Goal: Task Accomplishment & Management: Complete application form

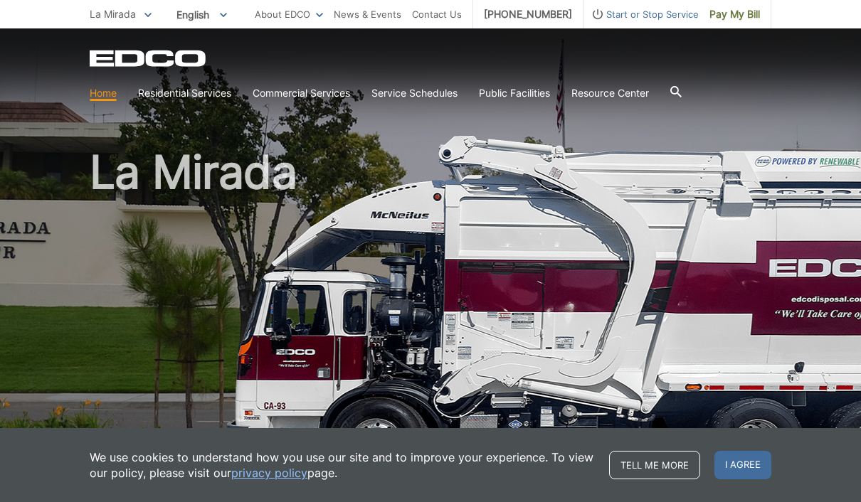
click at [745, 465] on span "I agree" at bounding box center [743, 465] width 57 height 28
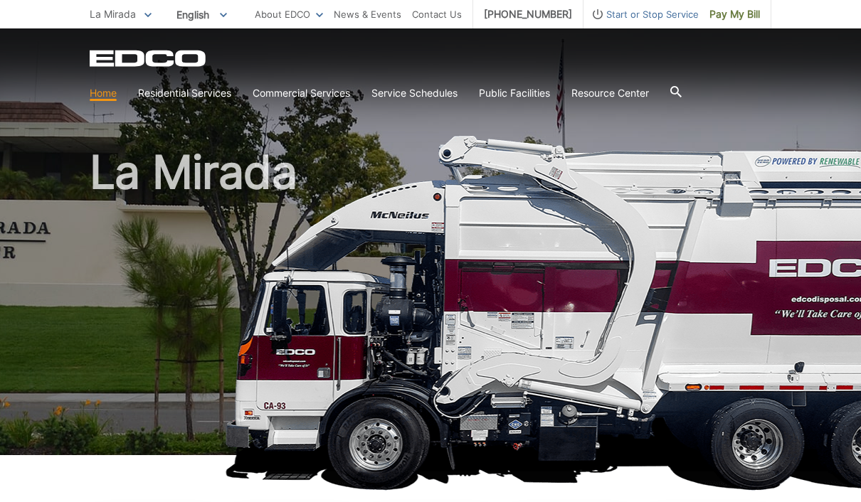
click at [0, 0] on link "Bulky Item Pickup" at bounding box center [0, 0] width 0 height 0
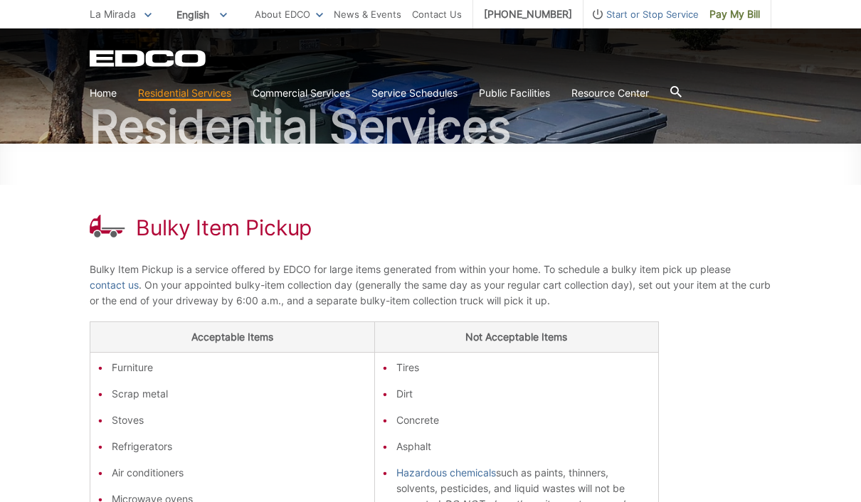
scroll to position [130, 0]
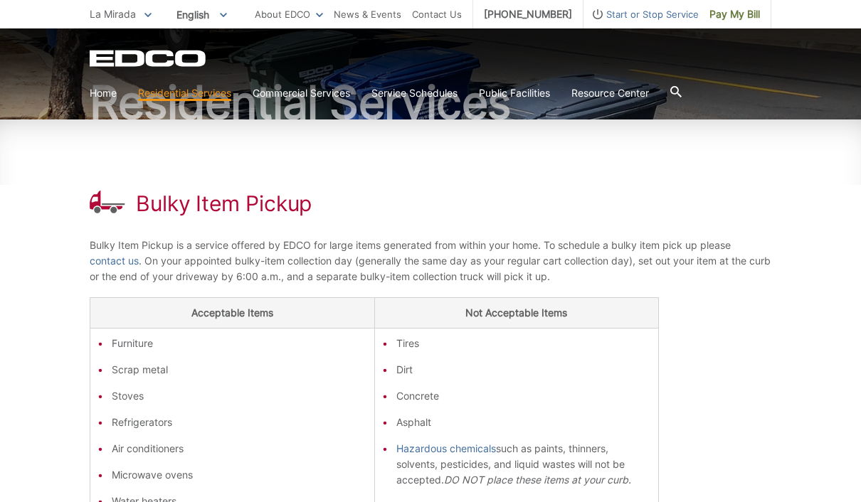
click at [281, 212] on h1 "Bulky Item Pickup" at bounding box center [224, 204] width 176 height 26
click at [300, 207] on h1 "Bulky Item Pickup" at bounding box center [224, 204] width 176 height 26
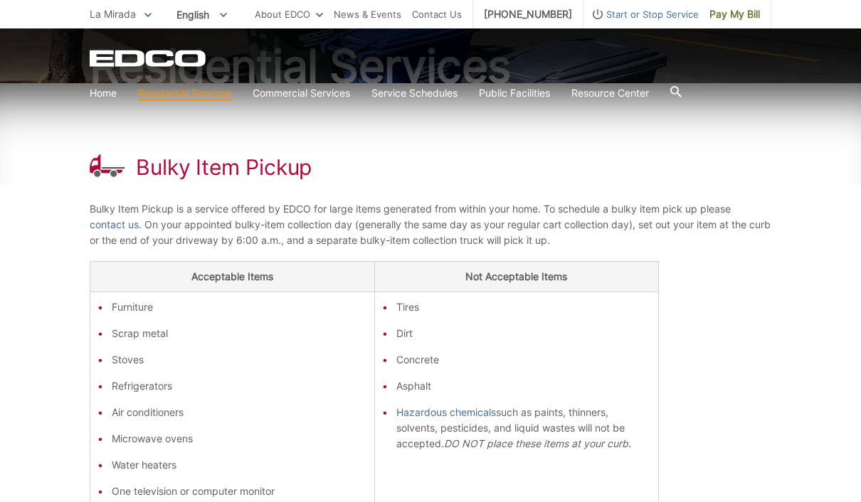
scroll to position [159, 0]
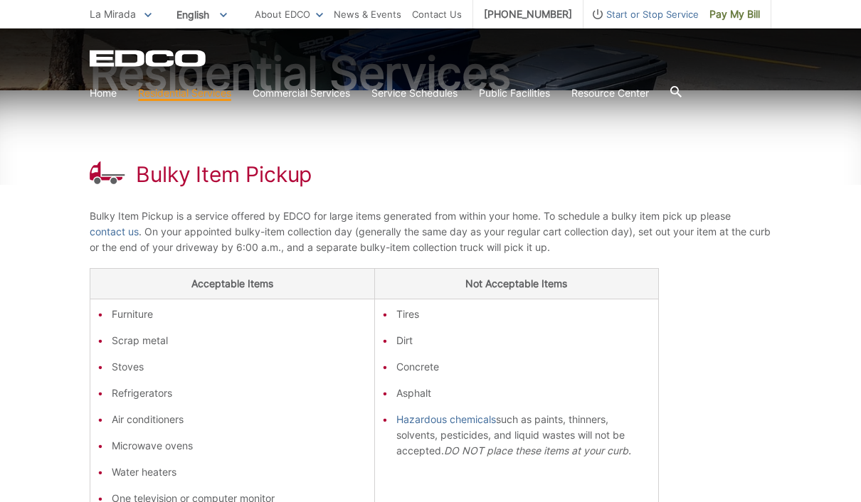
click at [105, 236] on link "contact us" at bounding box center [114, 232] width 49 height 16
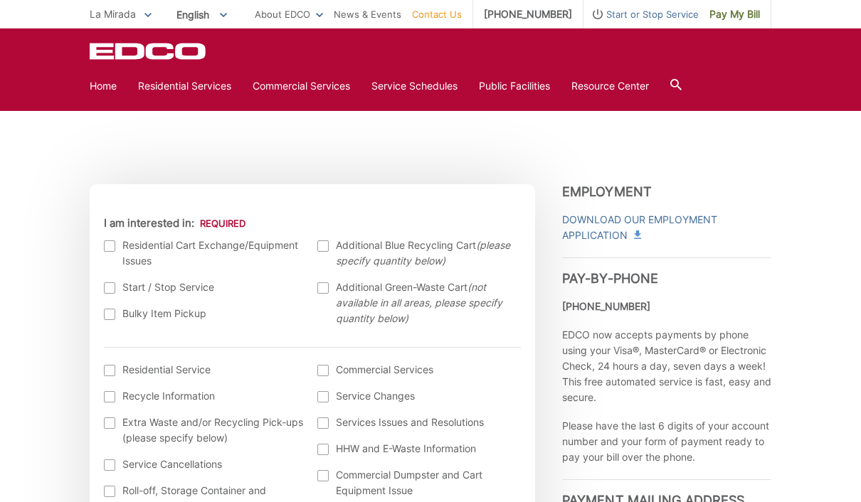
scroll to position [370, 0]
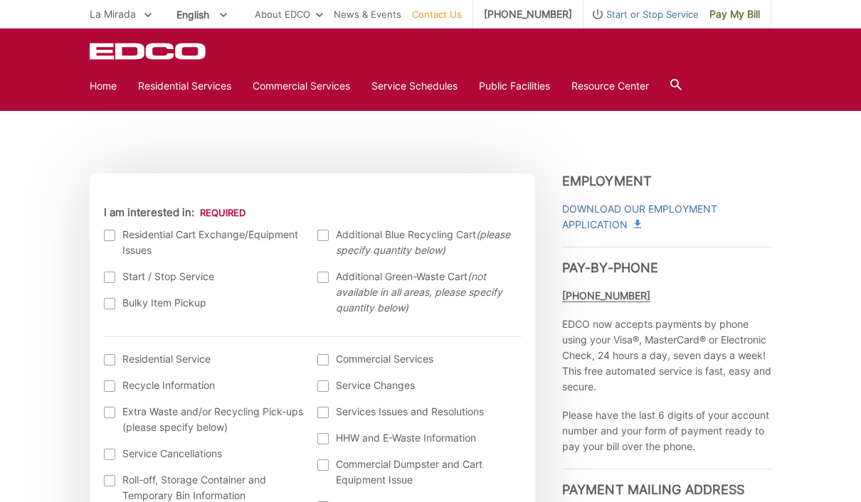
click at [120, 308] on label "Bulky Item Pickup" at bounding box center [204, 303] width 200 height 16
click at [0, 0] on input "Bulky Item Pickup" at bounding box center [0, 0] width 0 height 0
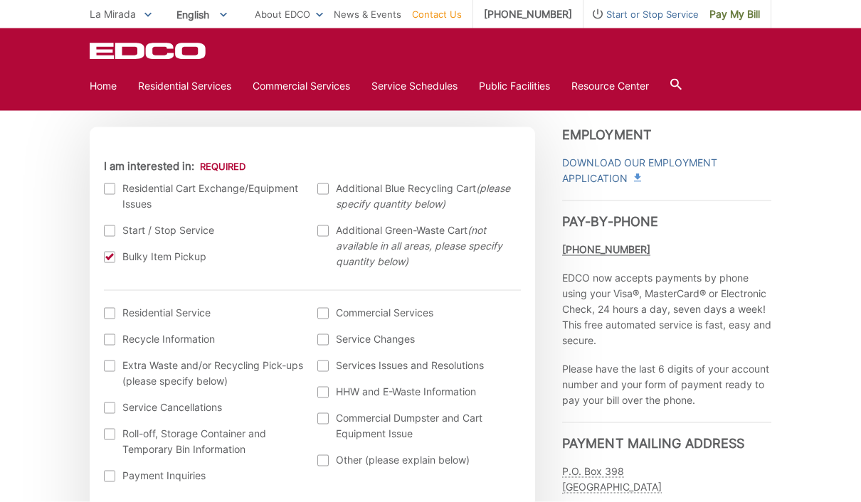
scroll to position [424, 0]
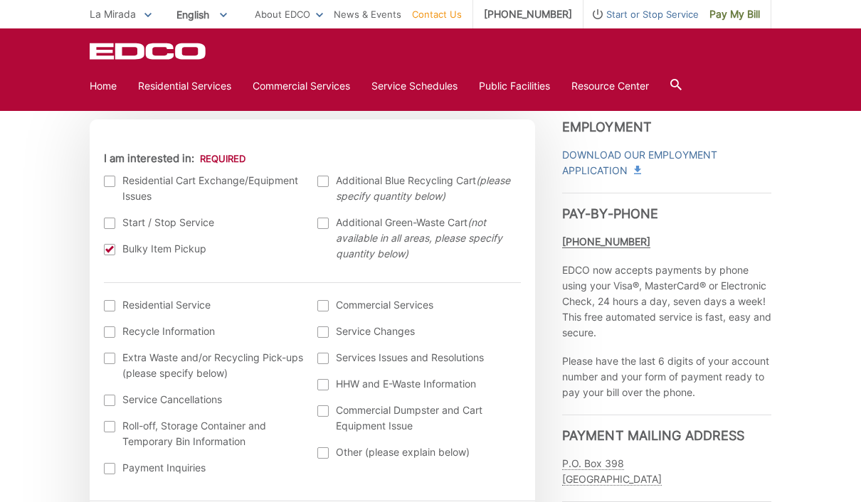
click at [122, 308] on label "Residential Service" at bounding box center [204, 305] width 200 height 16
click at [0, 0] on input "I am interested in: (continued) *" at bounding box center [0, 0] width 0 height 0
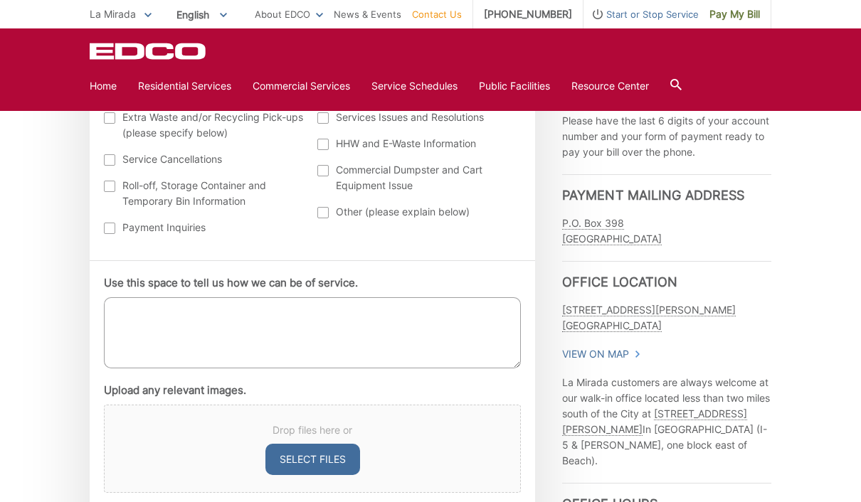
scroll to position [670, 0]
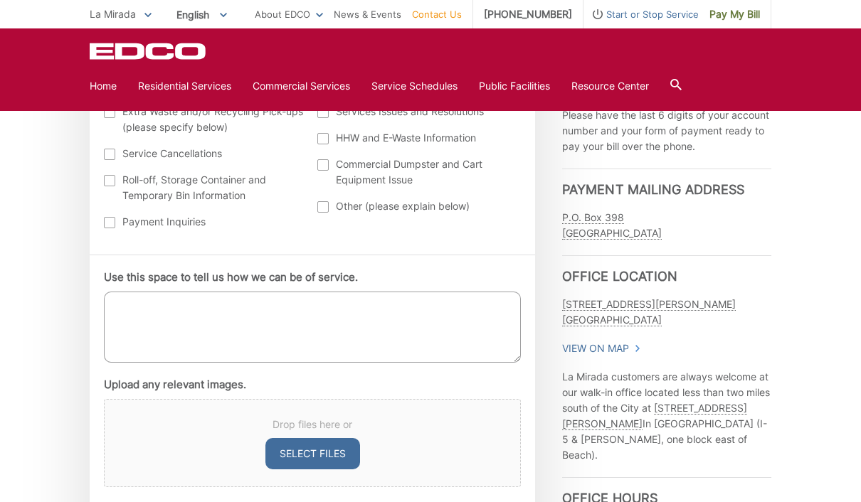
click at [352, 325] on textarea "Use this space to tell us how we can be of service." at bounding box center [312, 327] width 417 height 71
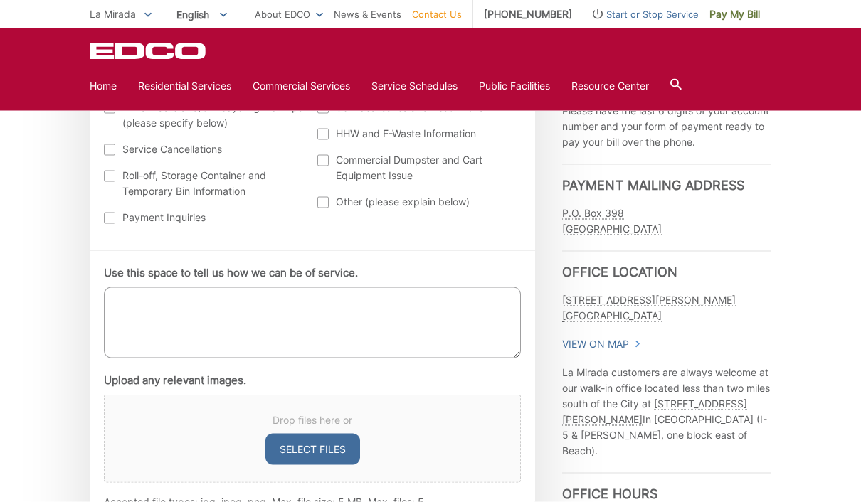
scroll to position [678, 0]
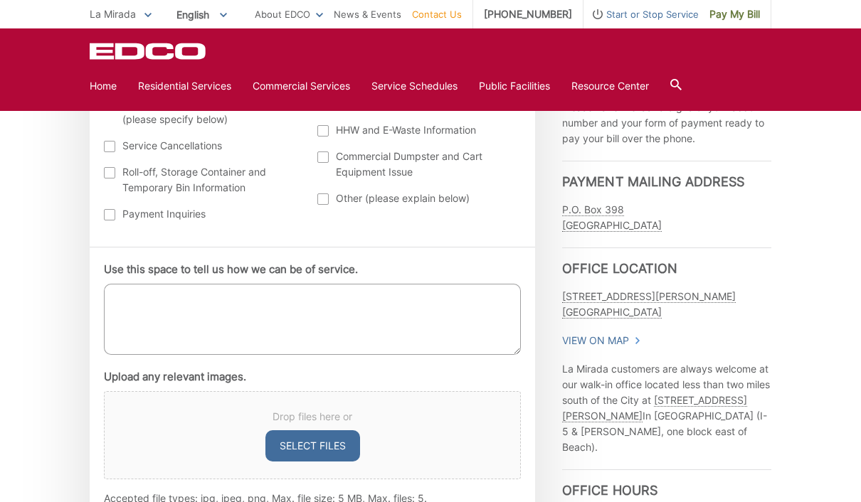
click at [480, 307] on textarea "Use this space to tell us how we can be of service." at bounding box center [312, 319] width 417 height 71
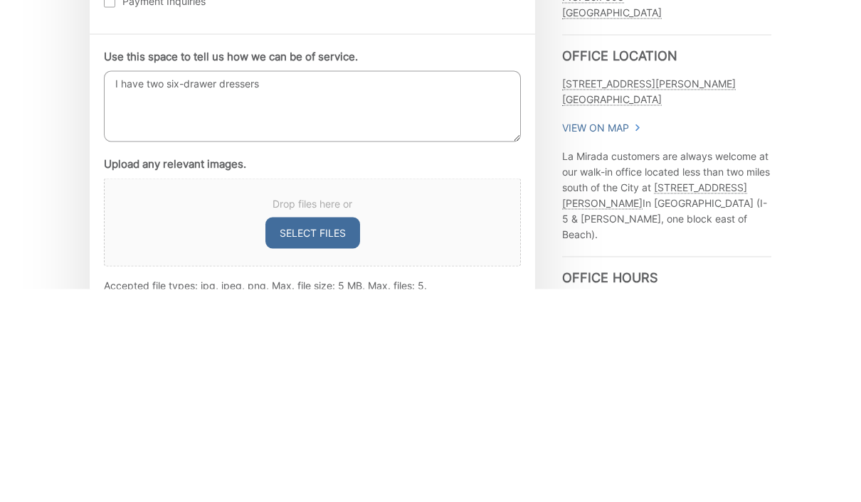
click at [497, 284] on textarea "I have two six-drawer dressers" at bounding box center [312, 319] width 417 height 71
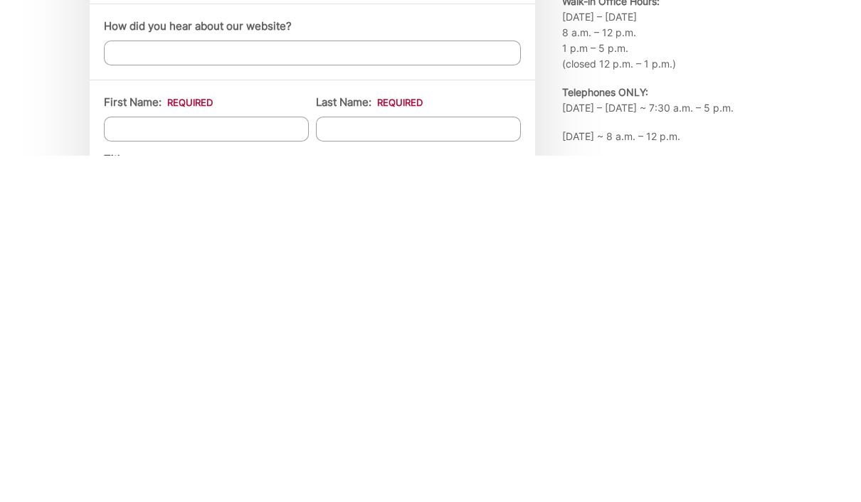
scroll to position [851, 0]
type textarea "I have two six-drawer dressers and a night stand that are trash. I would like t…"
click at [147, 461] on input "First Name: *" at bounding box center [206, 473] width 205 height 25
type input "Roberto"
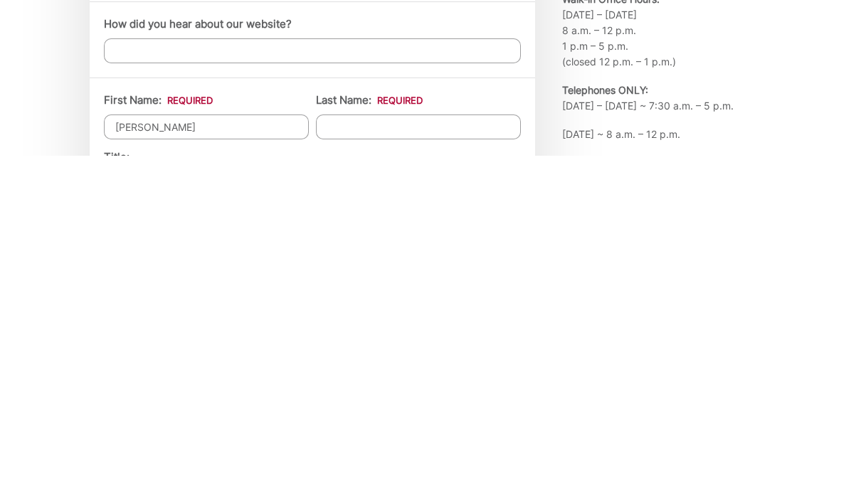
scroll to position [1198, 0]
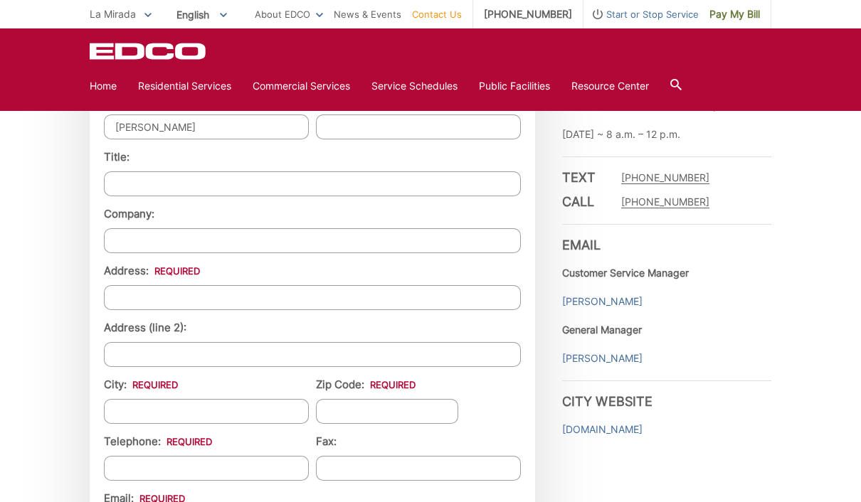
type input "Mancilla"
type input "Year"
type input "14523 HARDAWAY DR."
type input "La Mirada"
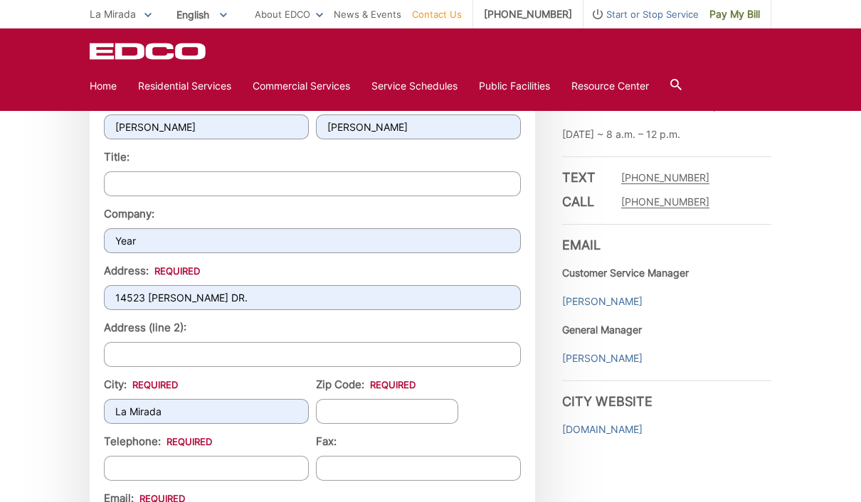
type input "90638"
type input "(562) 325-0108"
type input "rmancilla@verizon.net"
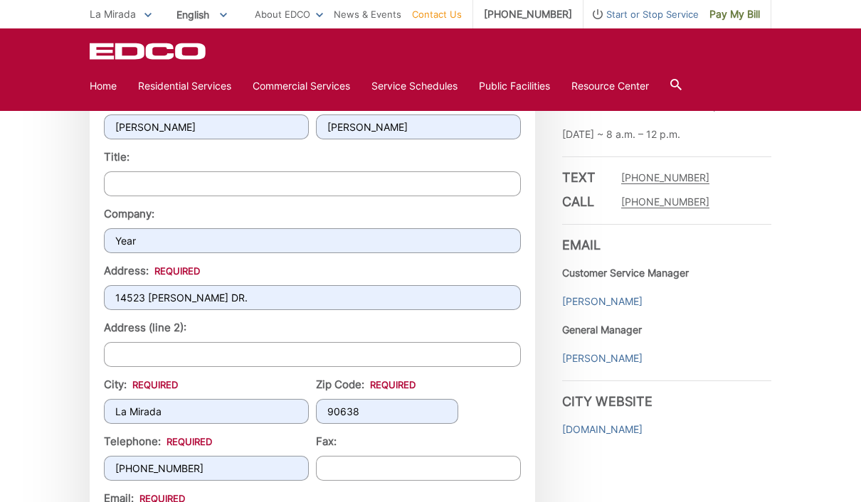
click at [506, 235] on input "Year" at bounding box center [312, 240] width 417 height 25
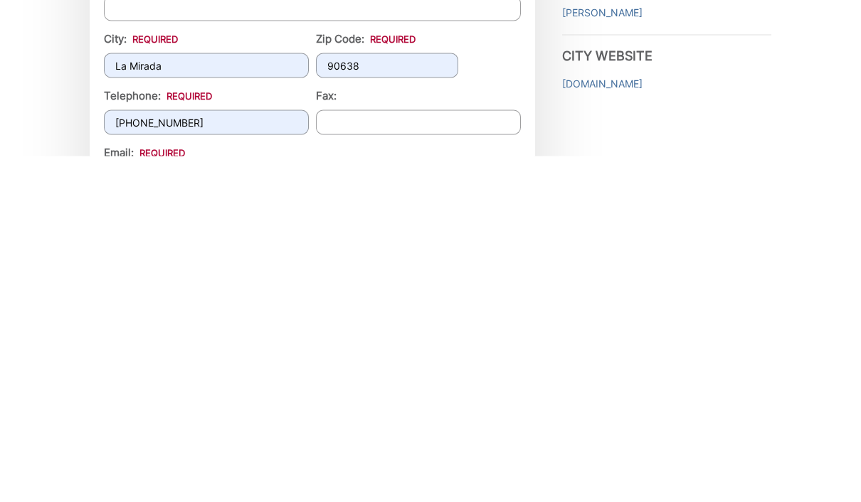
click at [210, 456] on input "(562) 325-0108" at bounding box center [206, 468] width 205 height 25
type input "(323) 828-0429"
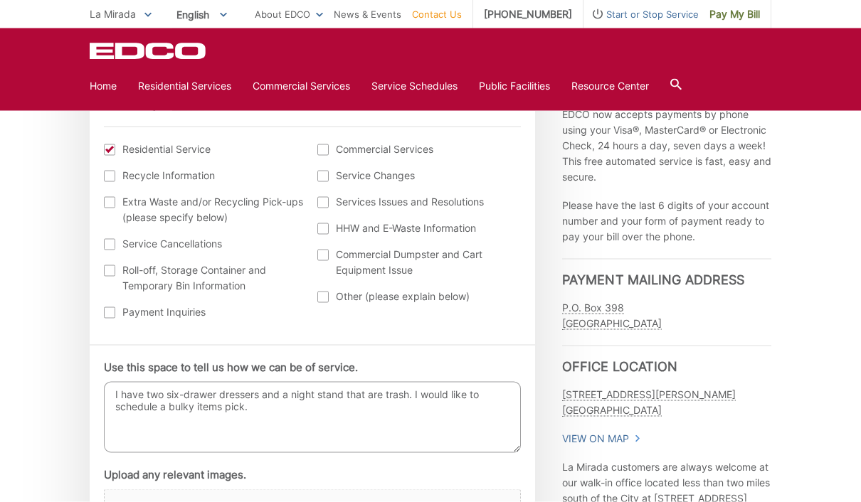
scroll to position [581, 0]
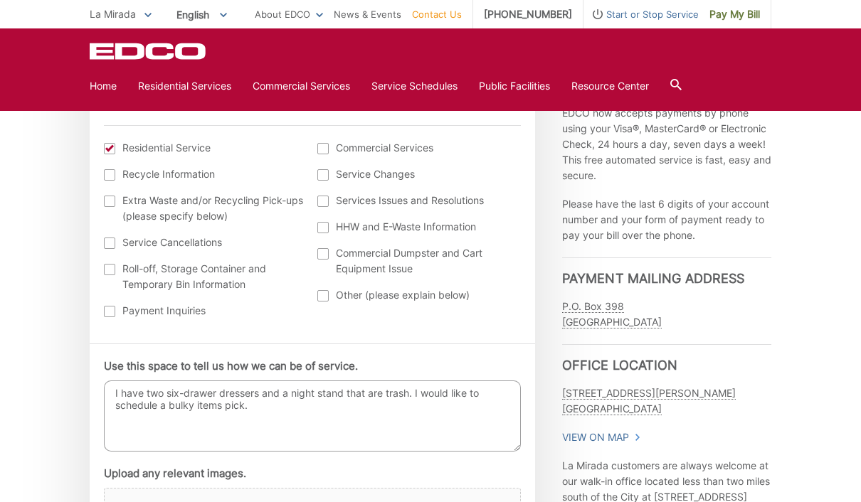
click at [293, 394] on textarea "I have two six-drawer dressers and a night stand that are trash. I would like t…" at bounding box center [312, 416] width 417 height 71
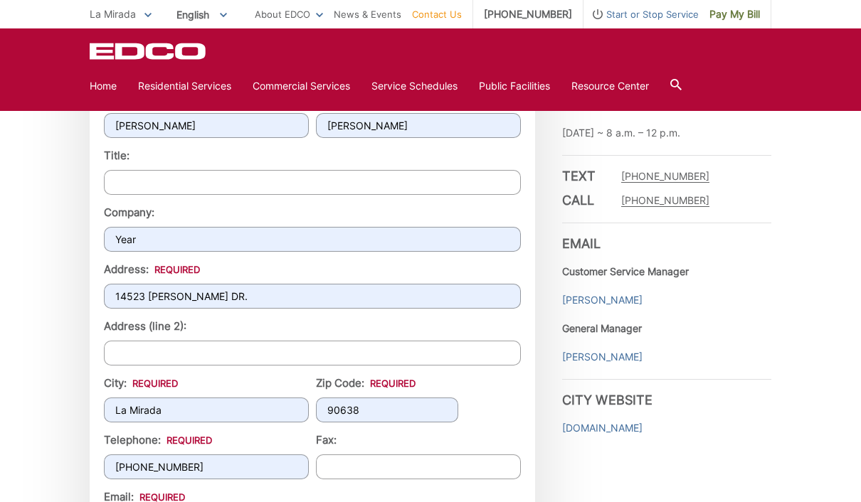
scroll to position [1200, 0]
type textarea "I have two six-drawer dressers and a two-drawer night stand that are trash. I w…"
click at [505, 239] on input "Year" at bounding box center [312, 238] width 417 height 25
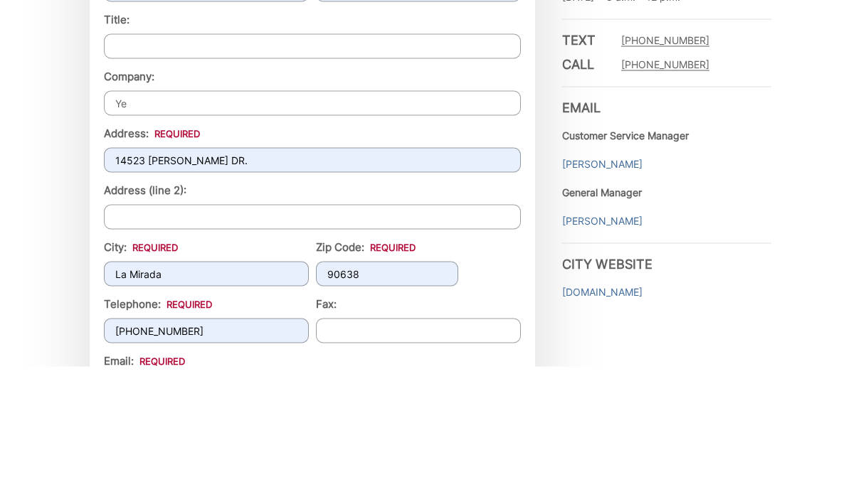
type input "Y"
click at [495, 283] on input "14523 HARDAWAY DR." at bounding box center [312, 295] width 417 height 25
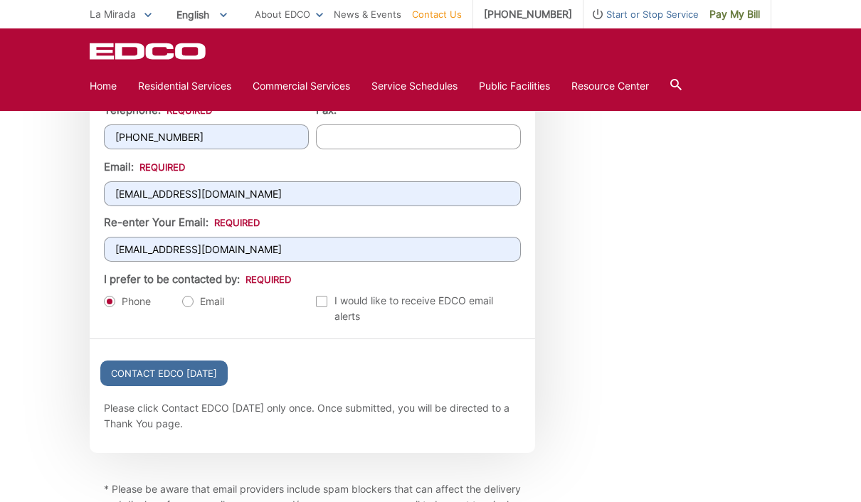
scroll to position [1504, 0]
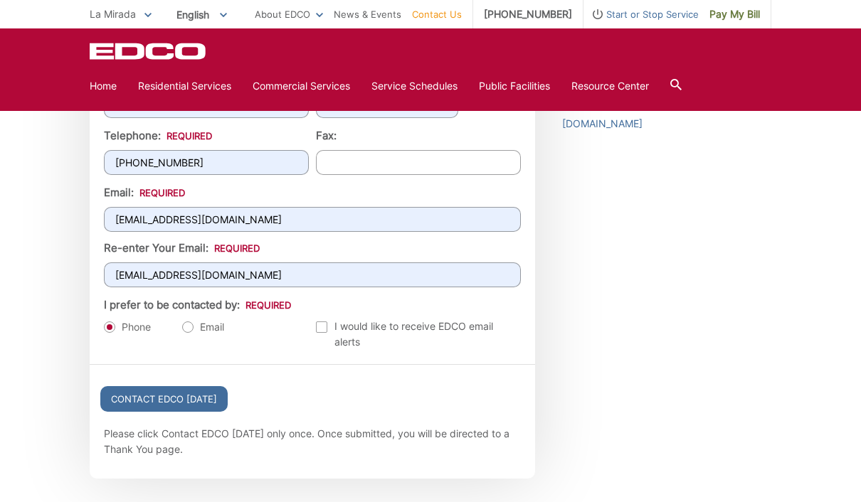
click at [214, 404] on input "Contact EDCO Today" at bounding box center [163, 399] width 127 height 26
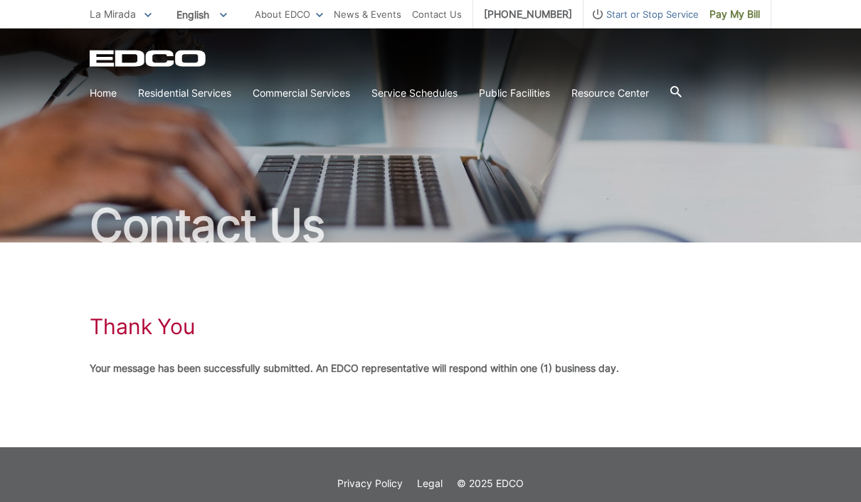
scroll to position [24, 0]
